Goal: Check status

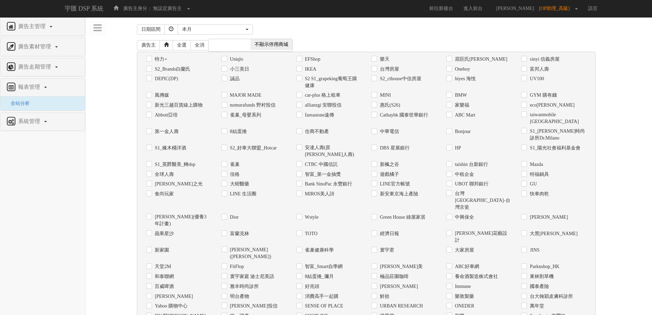
click at [234, 60] on label "Uniqlo" at bounding box center [235, 59] width 15 height 7
click at [226, 60] on input "Uniqlo" at bounding box center [224, 59] width 4 height 4
checkbox input "true"
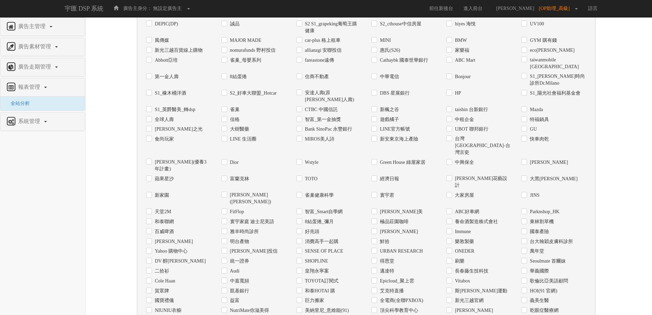
scroll to position [223, 0]
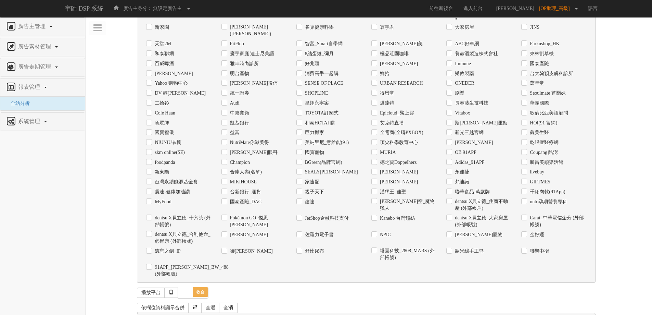
click at [160, 315] on div "日期" at bounding box center [178, 320] width 75 height 10
click at [159, 317] on label "日期" at bounding box center [158, 320] width 11 height 7
click at [151, 318] on input "日期" at bounding box center [148, 320] width 4 height 4
checkbox input "true"
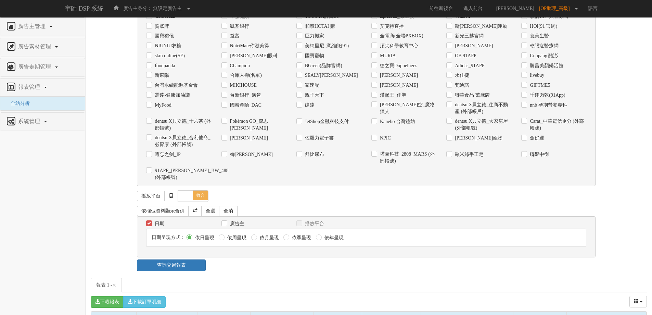
scroll to position [347, 0]
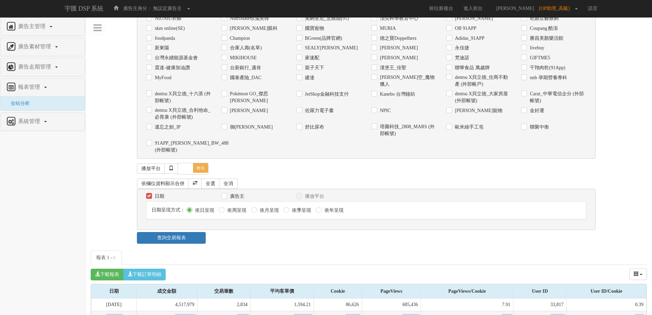
drag, startPoint x: 104, startPoint y: 278, endPoint x: 644, endPoint y: 275, distance: 539.4
click at [644, 311] on tr "[DATE] 5,275,699 3,385 1,558.55 96,458 700,537 7.26 43,289 0.45" at bounding box center [368, 317] width 555 height 13
copy tr "[DATE] 5,275,699 3,385 1,558.55 96,458 700,537 7.26 43,289 0.45"
